Goal: Check status: Check status

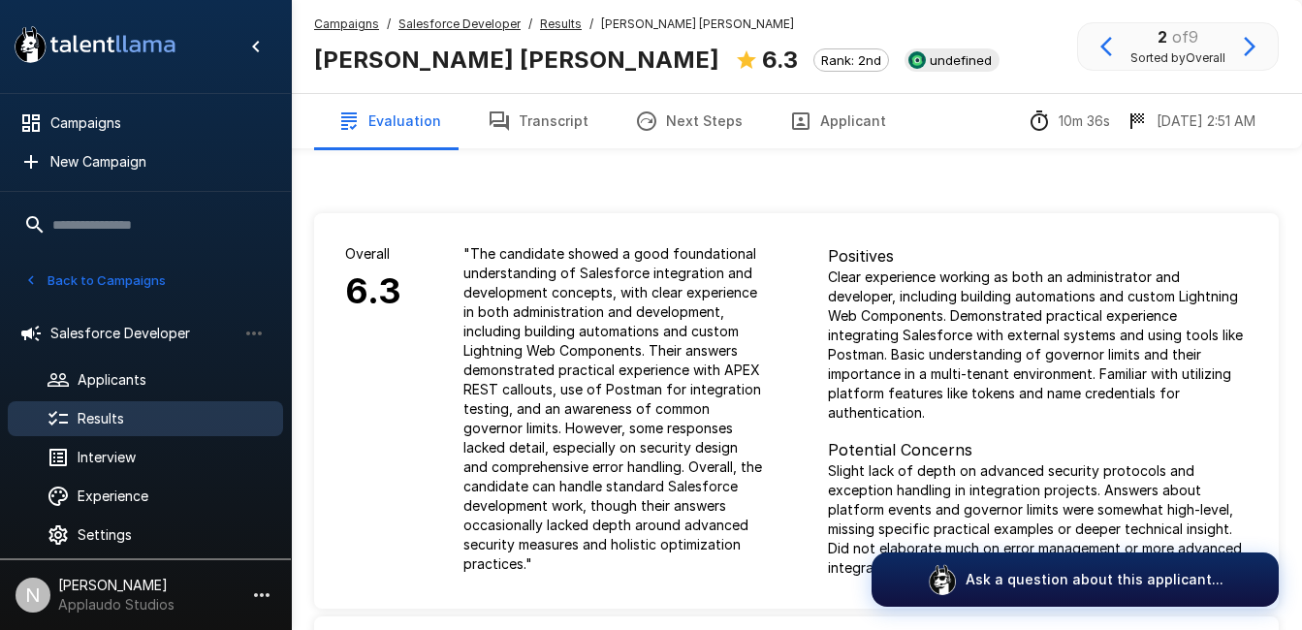
scroll to position [14, 0]
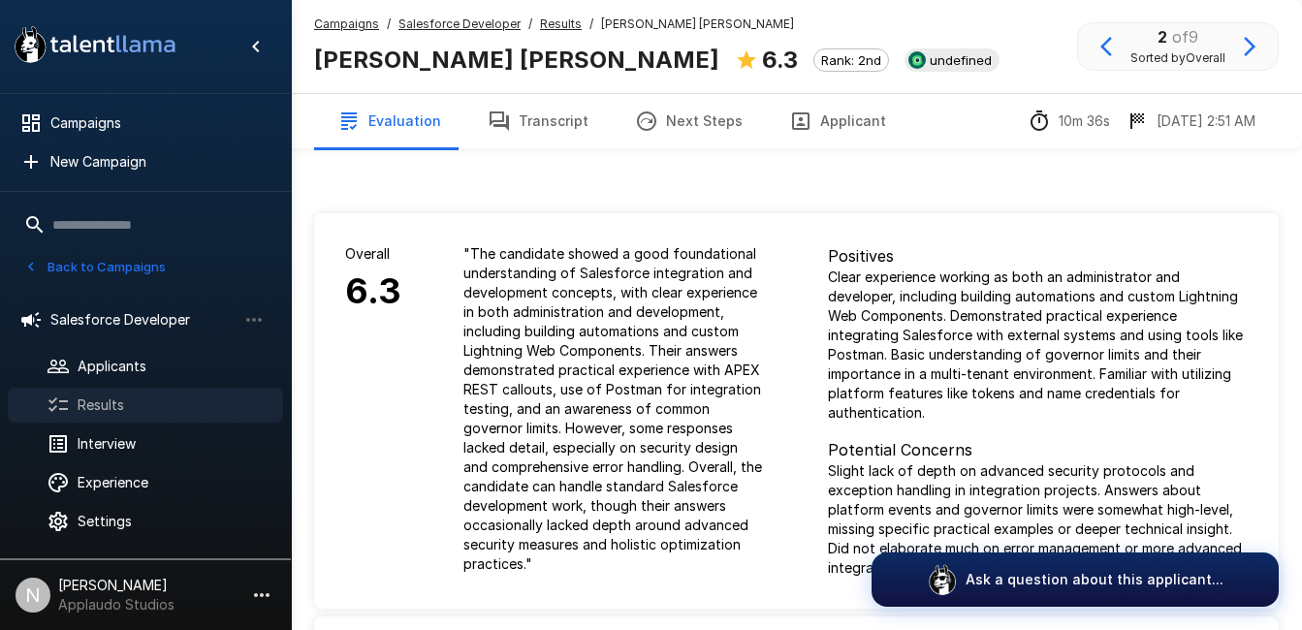
click at [171, 415] on span "Results" at bounding box center [173, 405] width 190 height 19
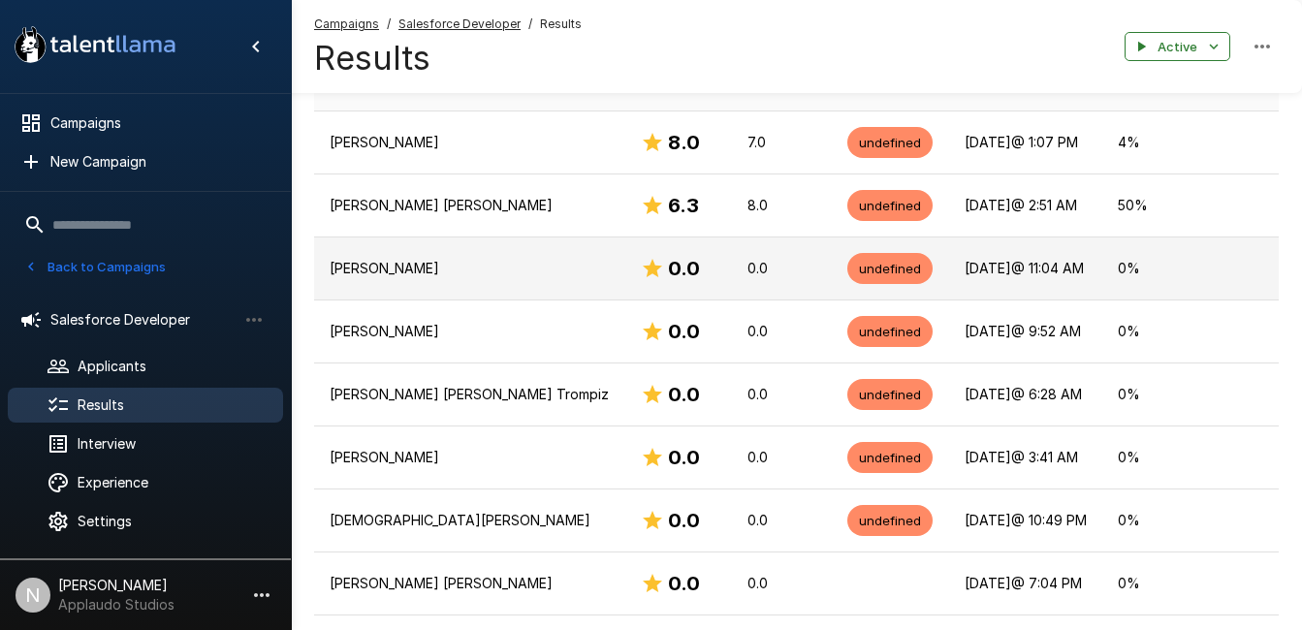
scroll to position [359, 0]
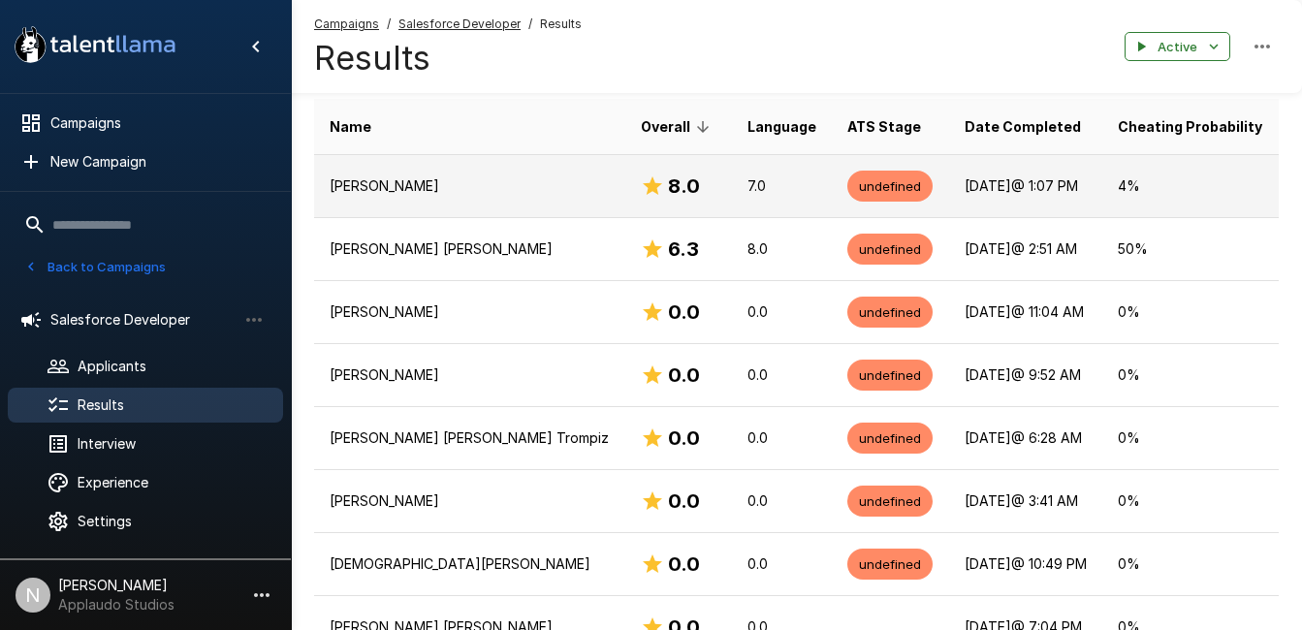
click at [454, 185] on p "[PERSON_NAME]" at bounding box center [470, 185] width 280 height 19
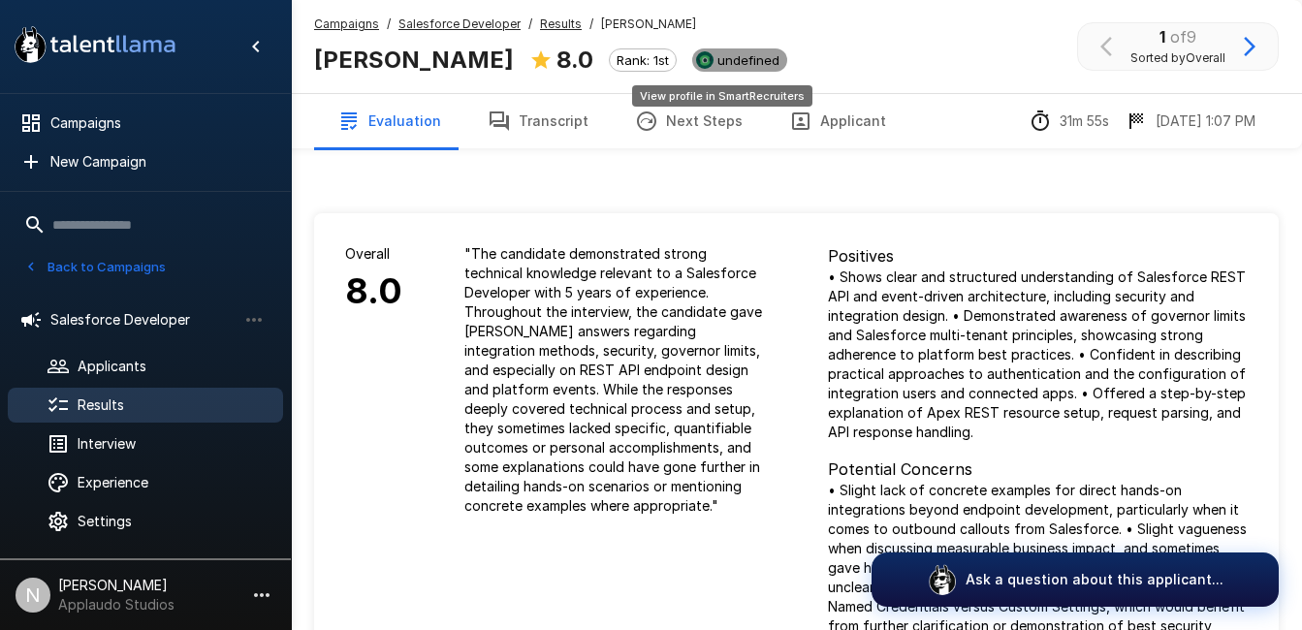
click at [736, 63] on span "undefined" at bounding box center [749, 60] width 78 height 16
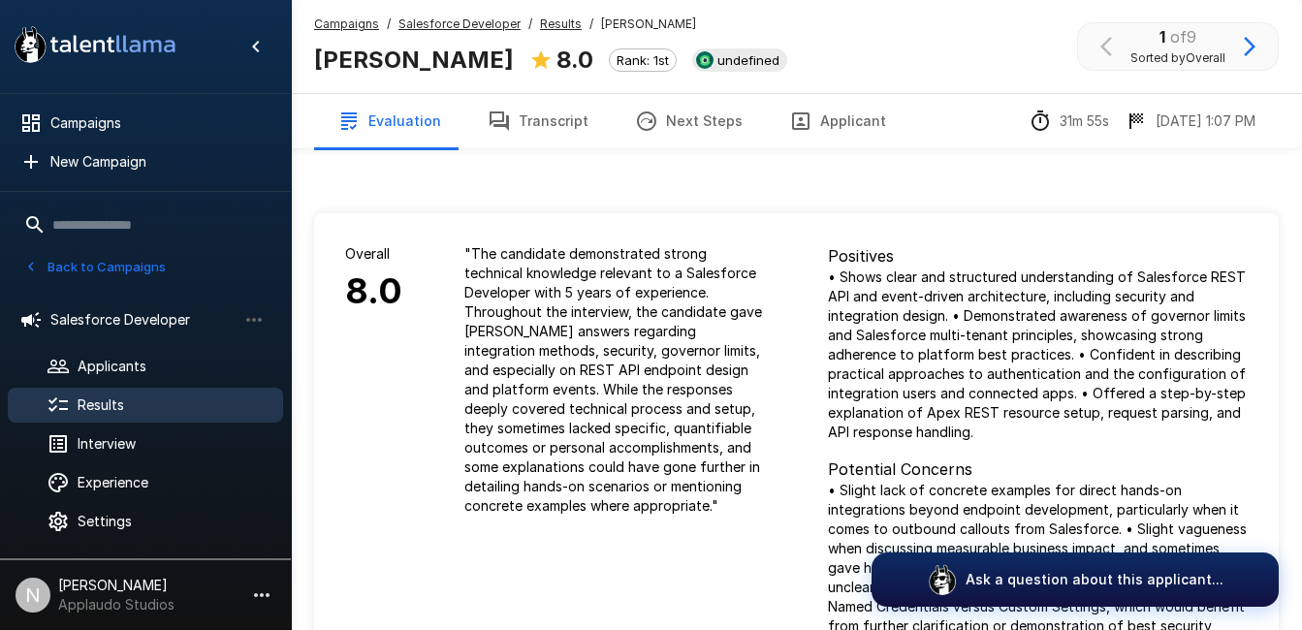
click at [132, 411] on span "Results" at bounding box center [173, 405] width 190 height 19
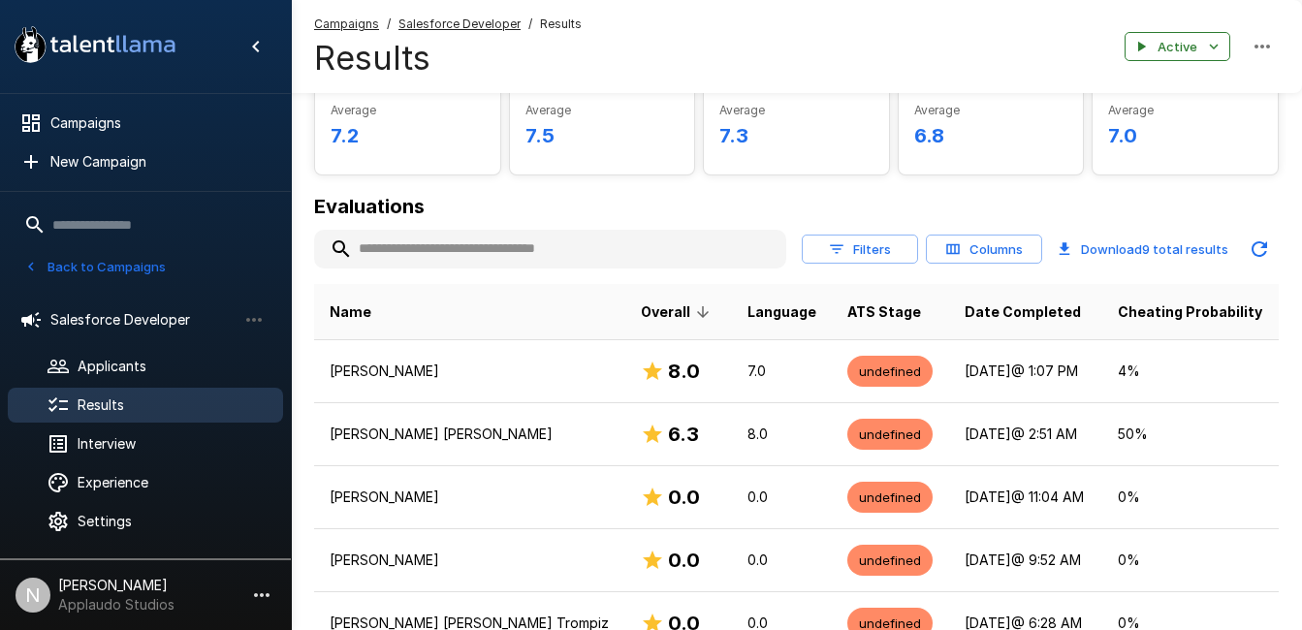
scroll to position [257, 0]
